Goal: Transaction & Acquisition: Purchase product/service

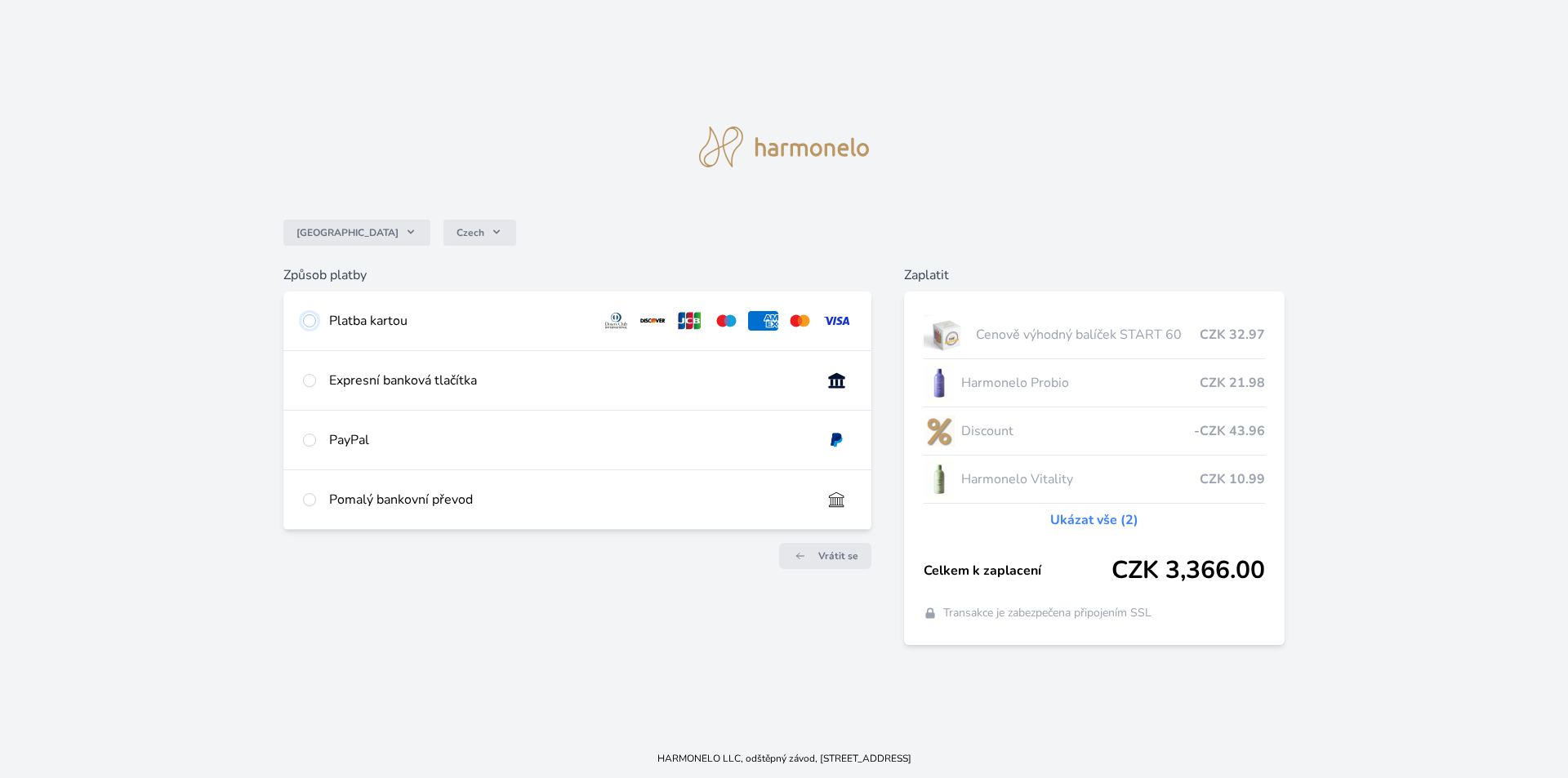
click at [311, 320] on input "radio" at bounding box center [309, 320] width 13 height 13
radio input "true"
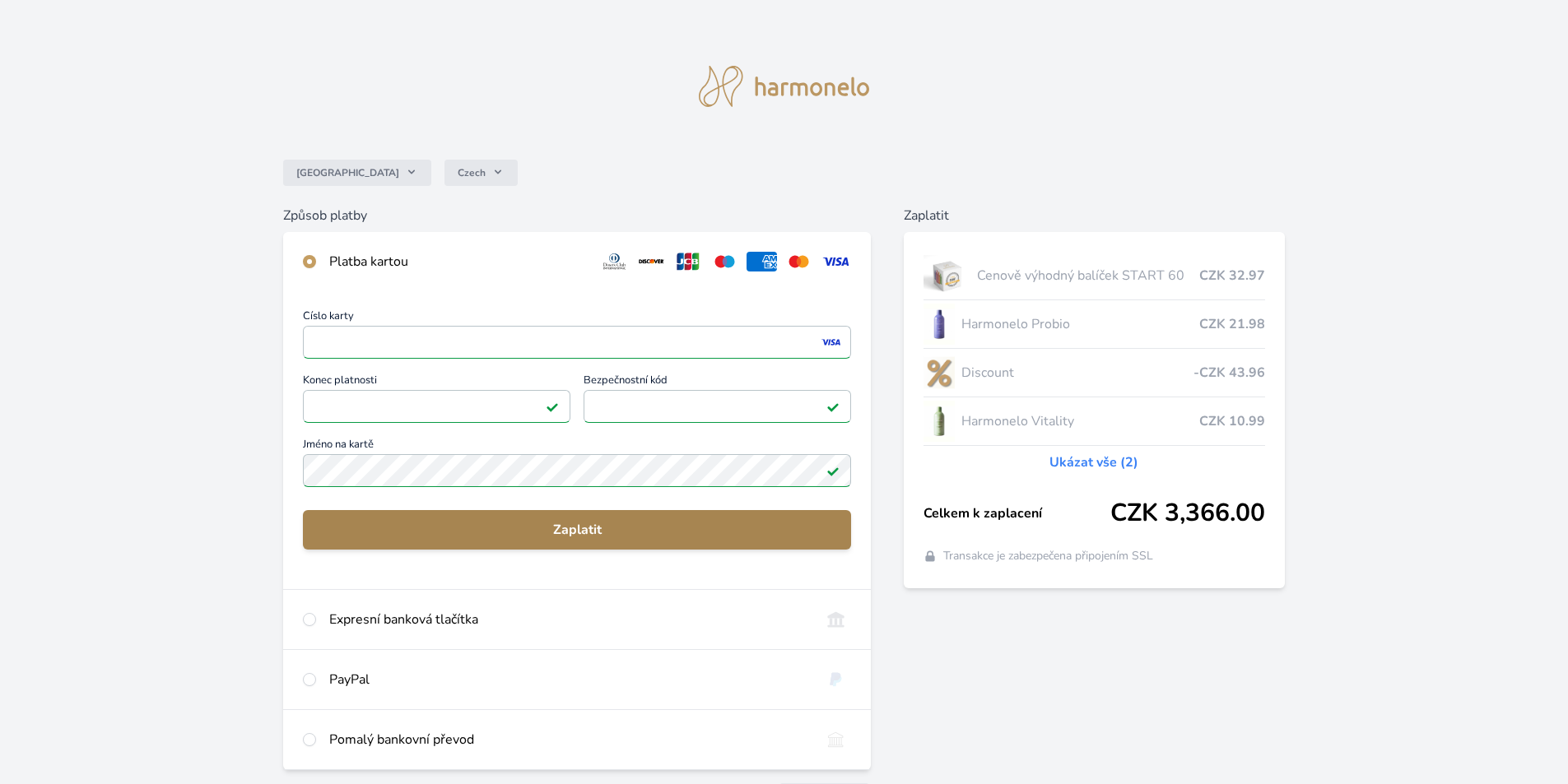
click at [583, 527] on span "Zaplatit" at bounding box center [577, 529] width 522 height 20
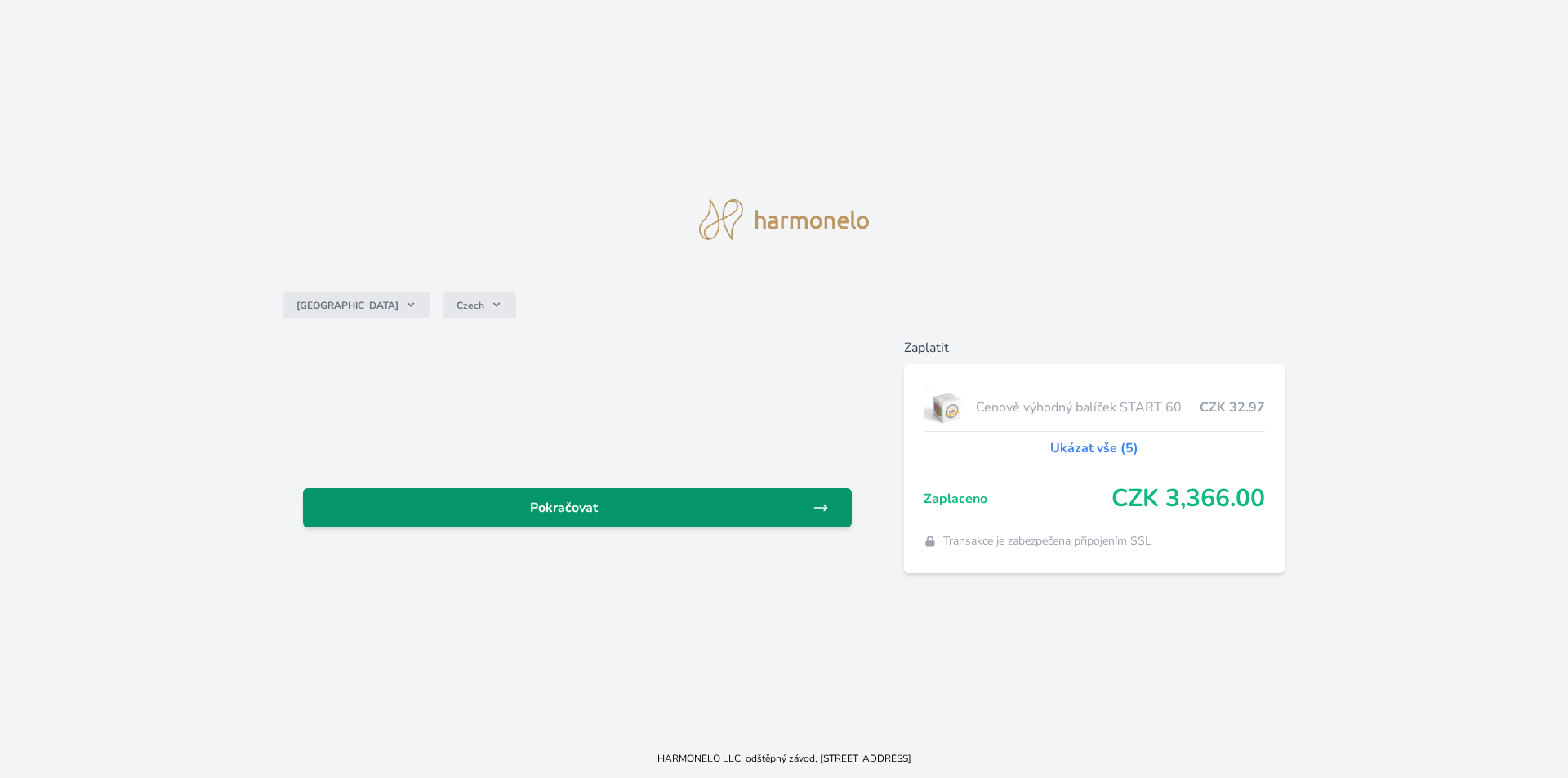
click at [582, 506] on span "Pokračovat" at bounding box center [564, 508] width 496 height 19
